Goal: Navigation & Orientation: Find specific page/section

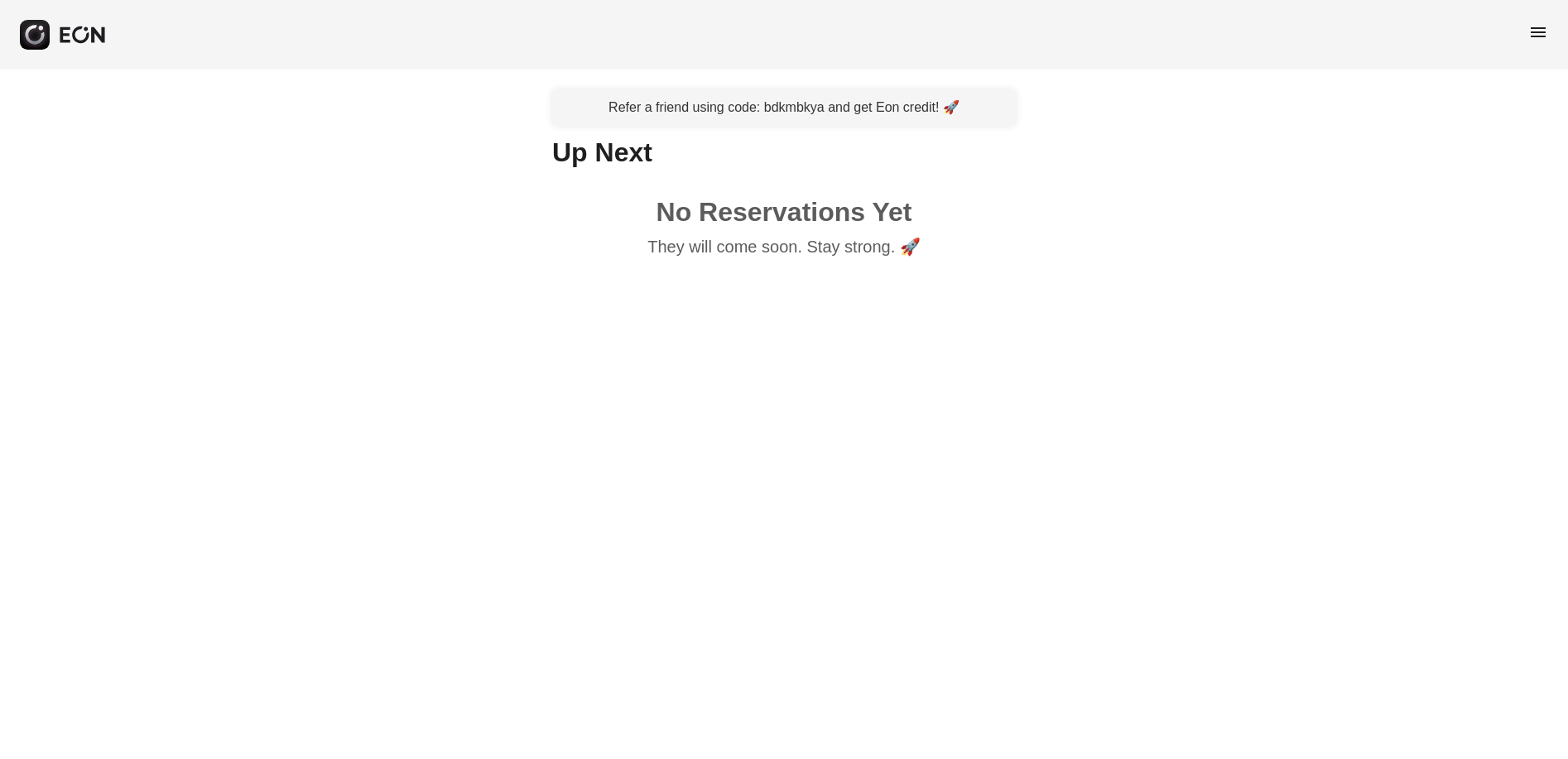
click at [1539, 29] on span "menu" at bounding box center [1537, 32] width 20 height 20
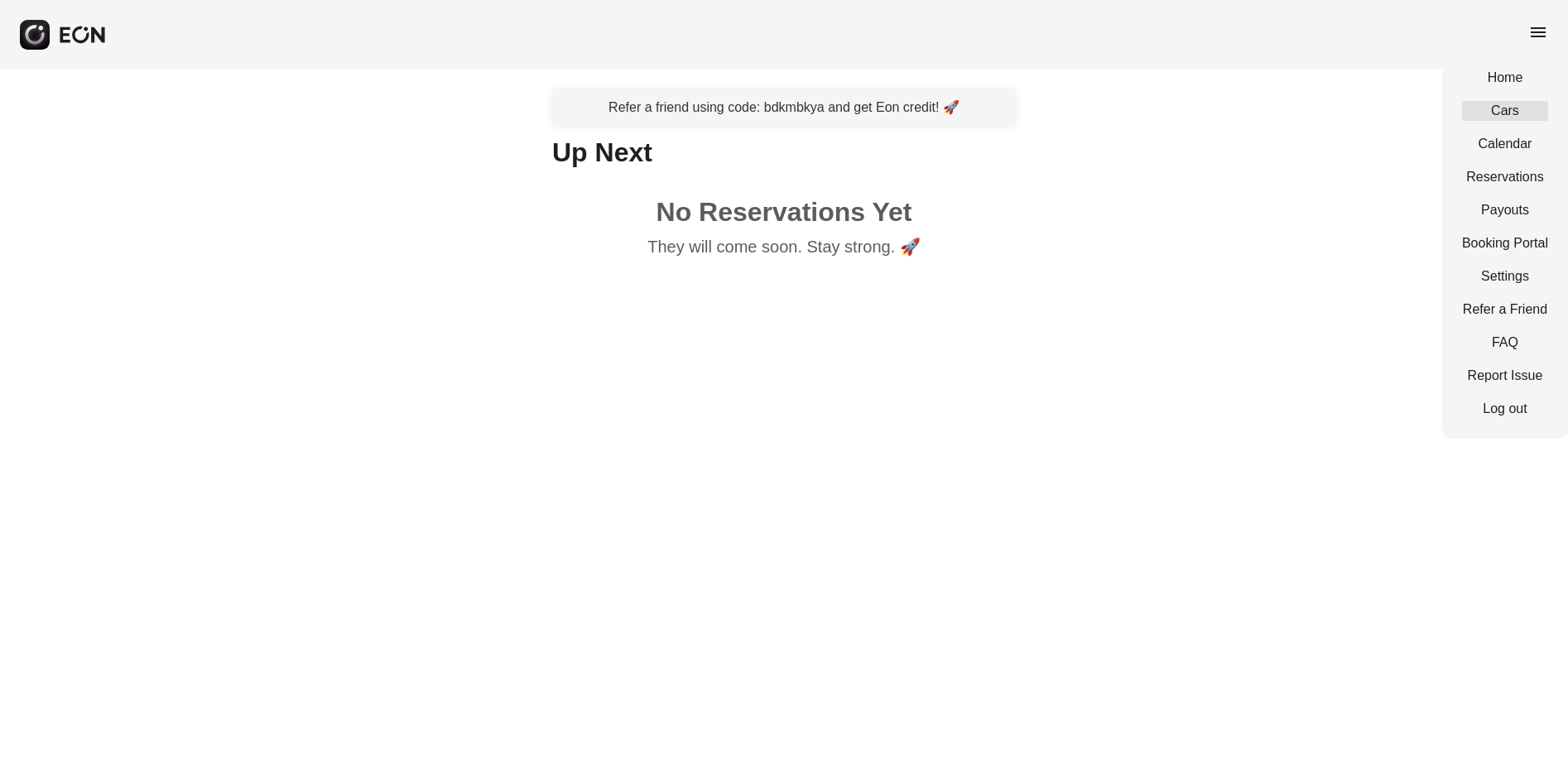
click at [1509, 107] on link "Cars" at bounding box center [1504, 111] width 86 height 20
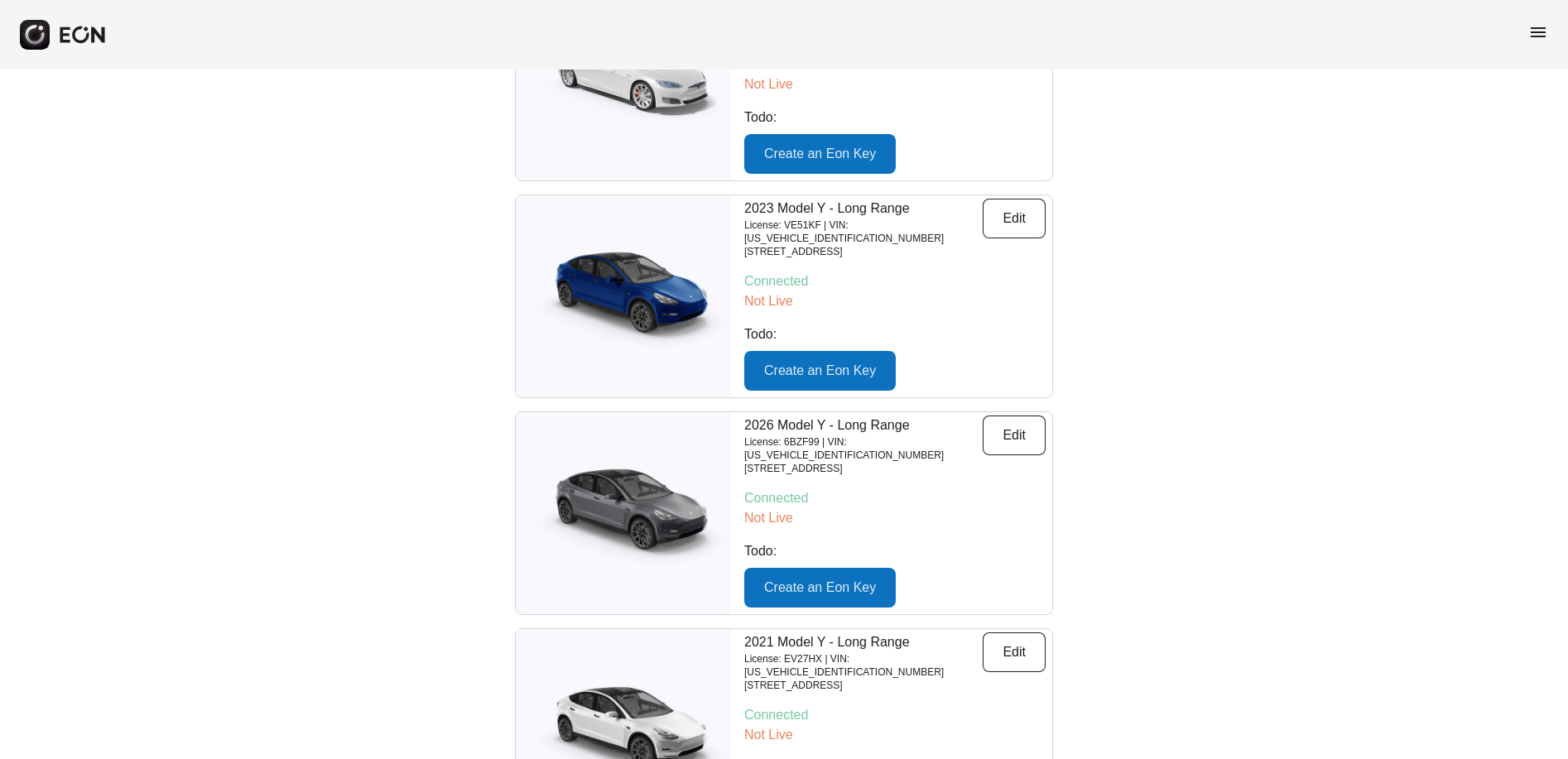
scroll to position [294, 0]
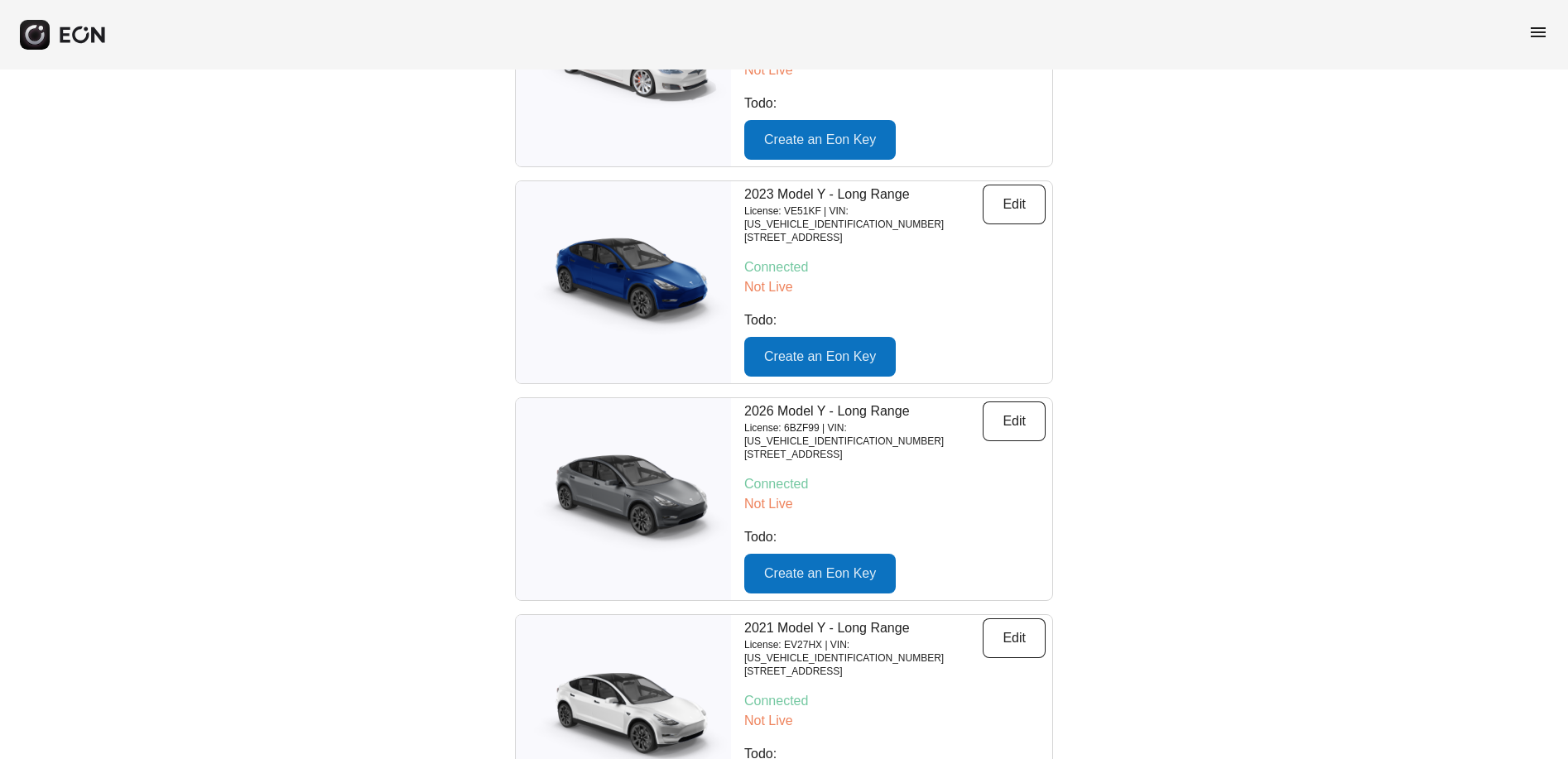
click at [1537, 32] on span "menu" at bounding box center [1537, 32] width 20 height 20
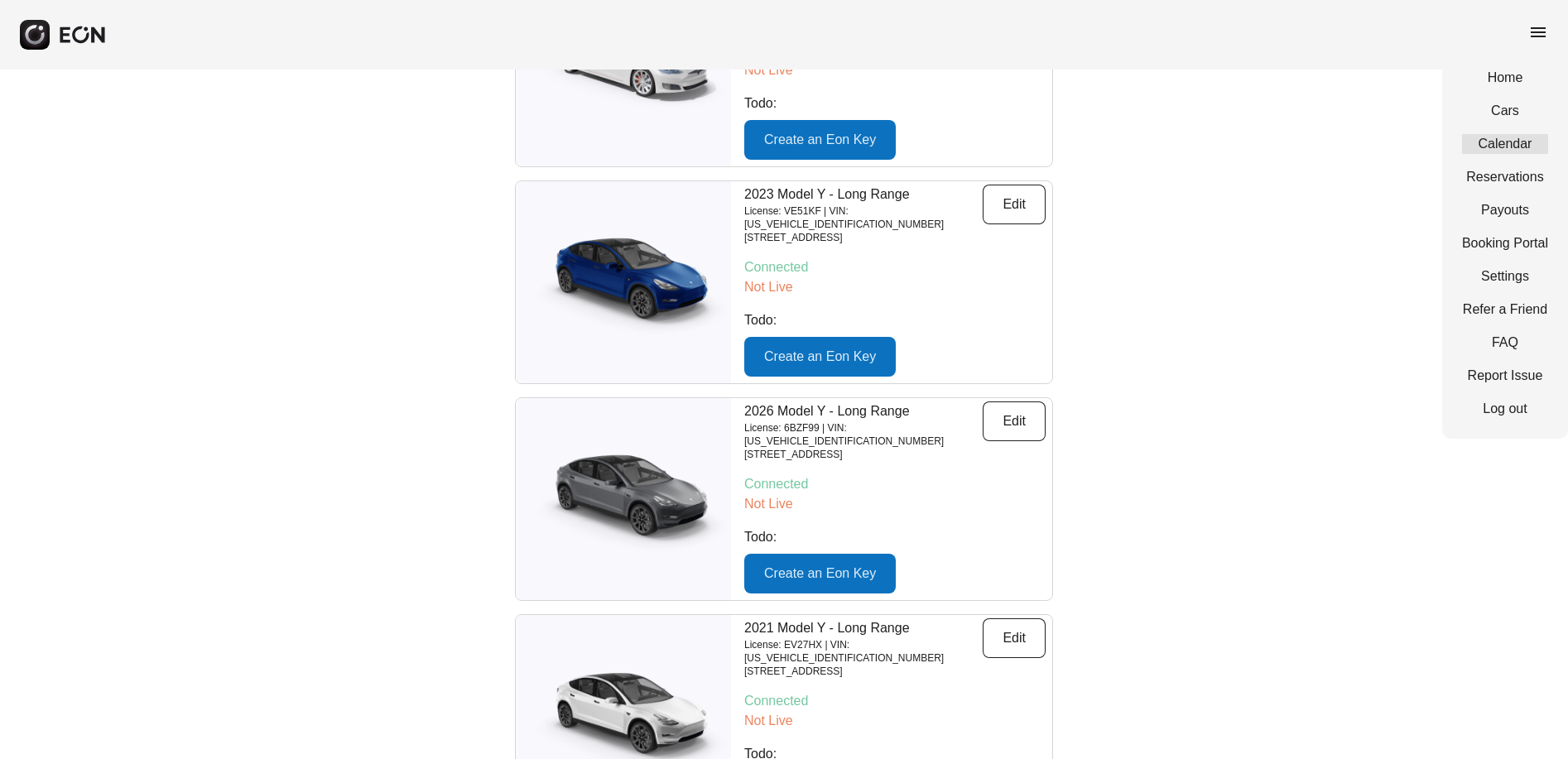
click at [1512, 141] on link "Calendar" at bounding box center [1504, 144] width 86 height 20
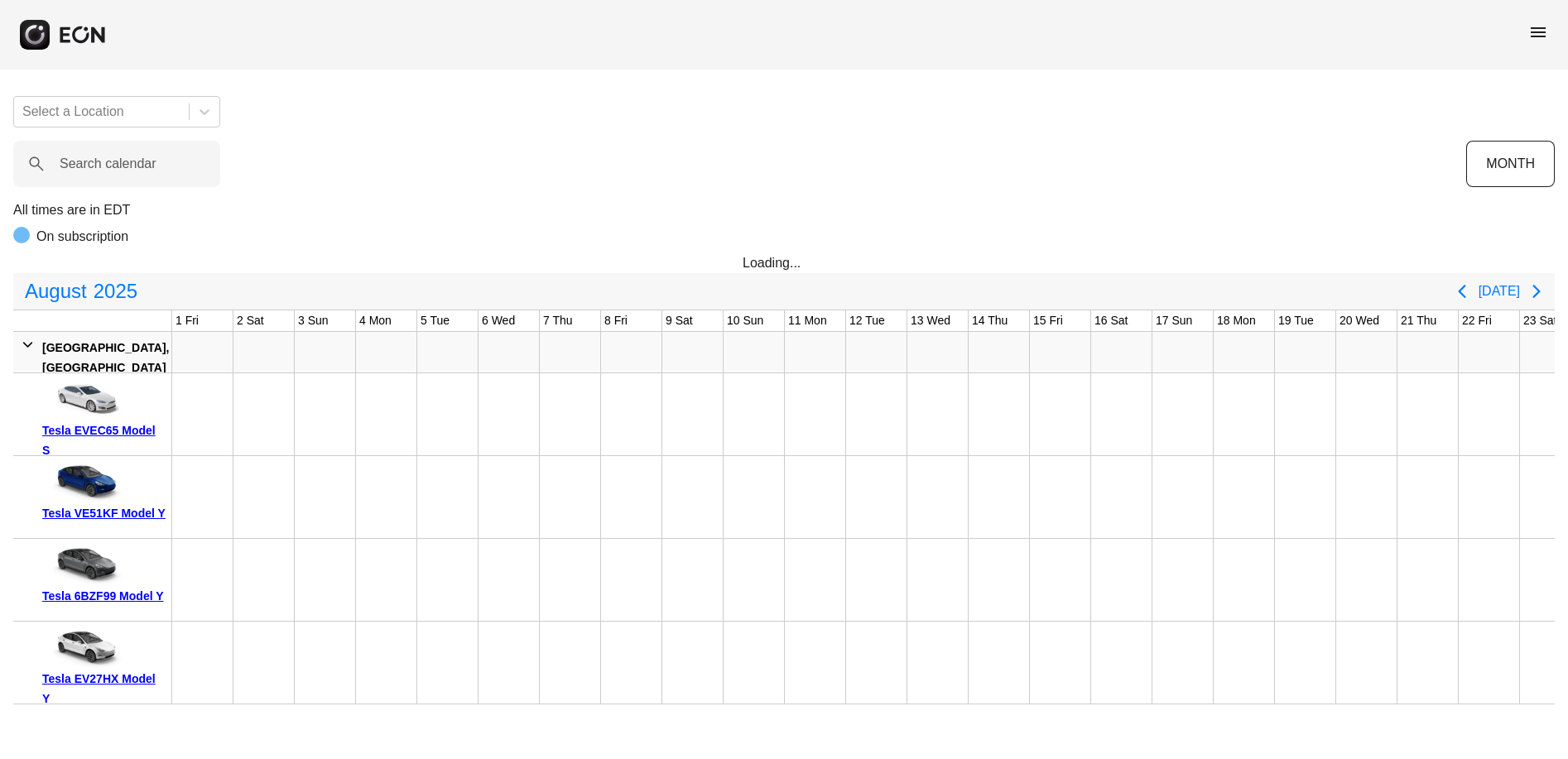
scroll to position [0, 516]
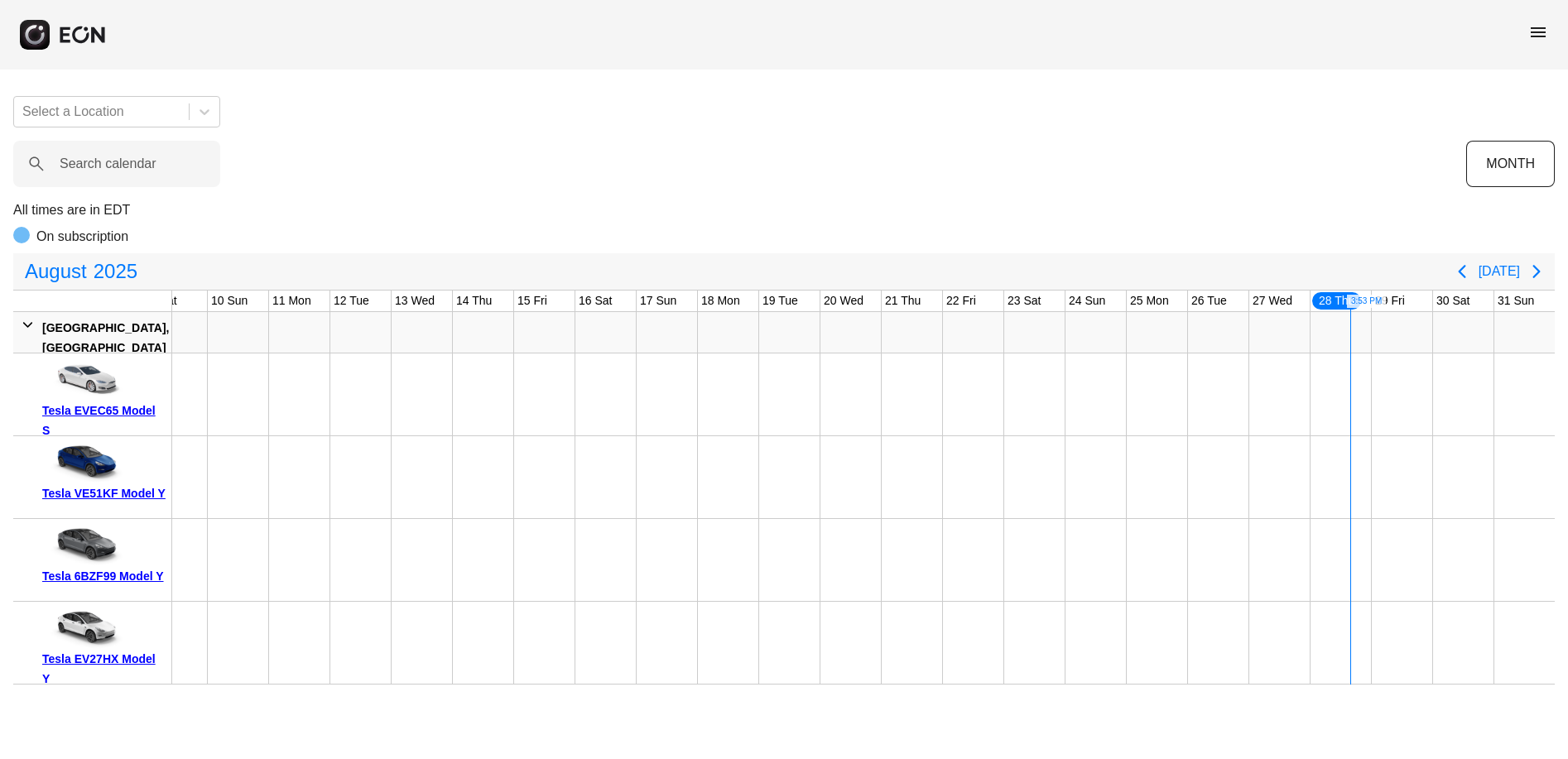
click at [92, 580] on div "Tesla 6BZF99 Model Y" at bounding box center [103, 576] width 123 height 20
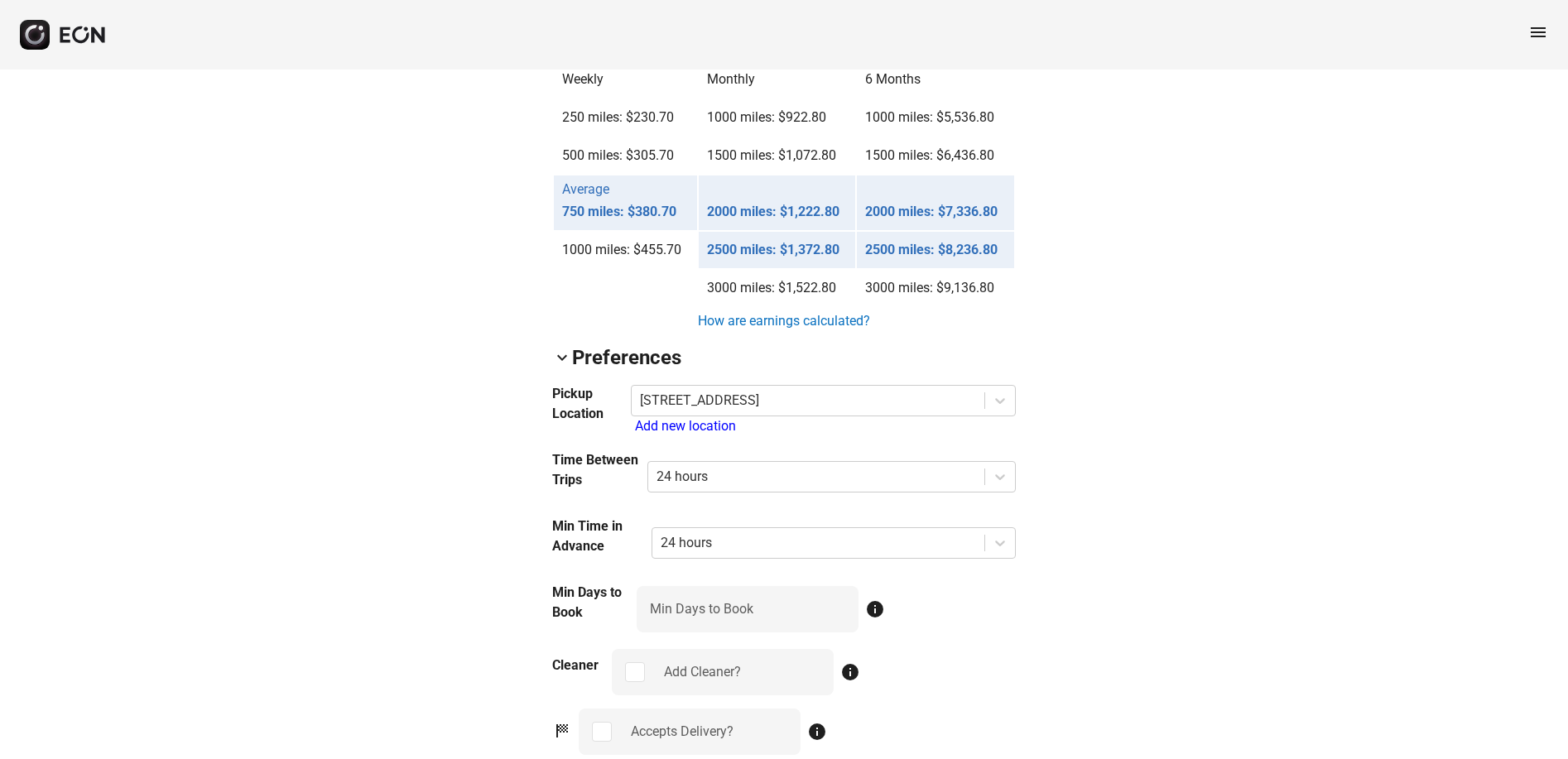
scroll to position [1050, 0]
